Goal: Information Seeking & Learning: Learn about a topic

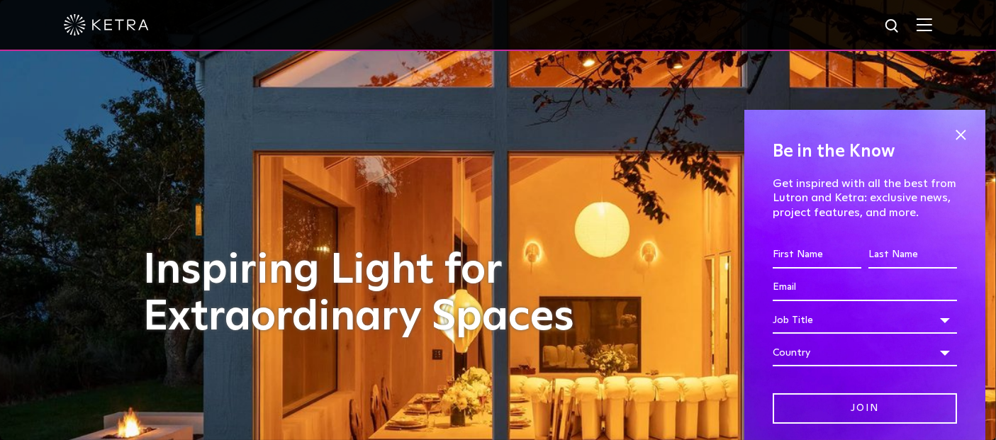
click at [932, 25] on img at bounding box center [924, 24] width 16 height 13
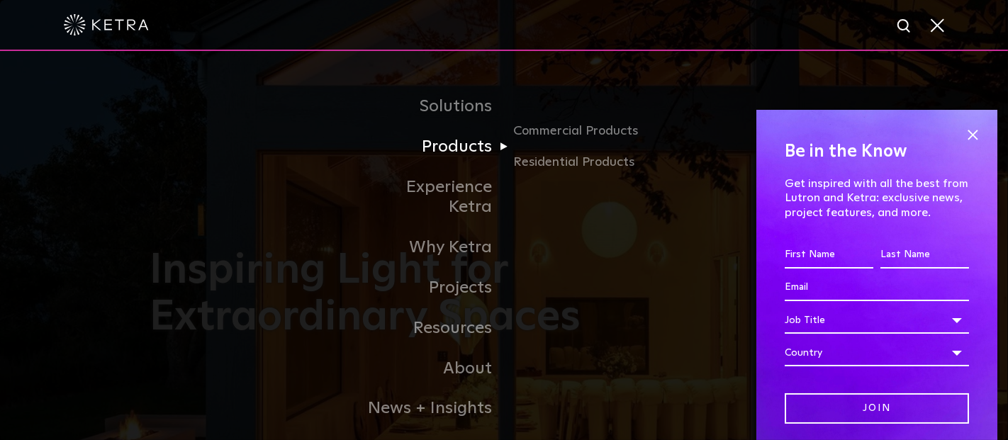
click at [476, 154] on link "Products" at bounding box center [431, 147] width 145 height 40
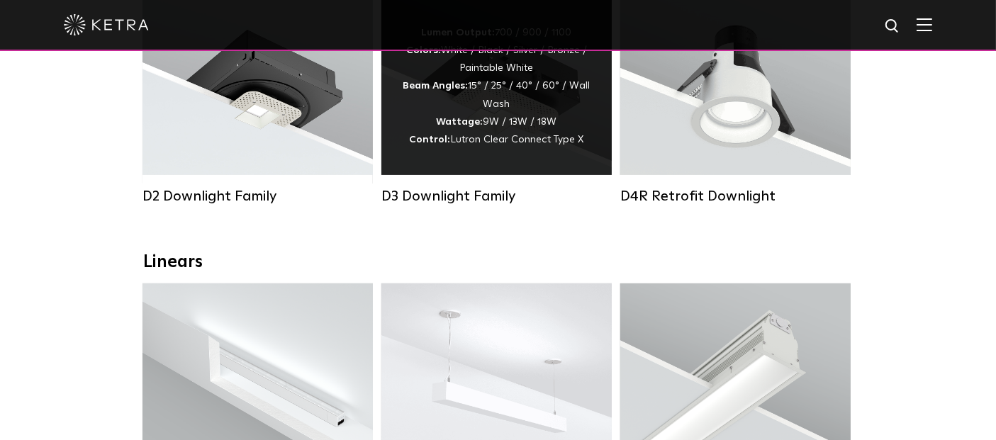
scroll to position [236, 0]
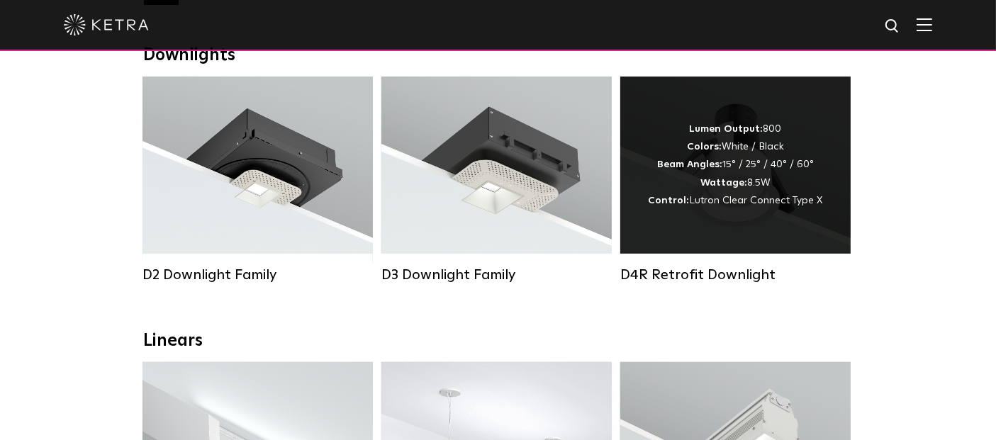
click at [735, 174] on div "Lumen Output: 800 Colors: White / Black Beam Angles: 15° / 25° / 40° / 60° Watt…" at bounding box center [735, 164] width 174 height 89
